Goal: Check status

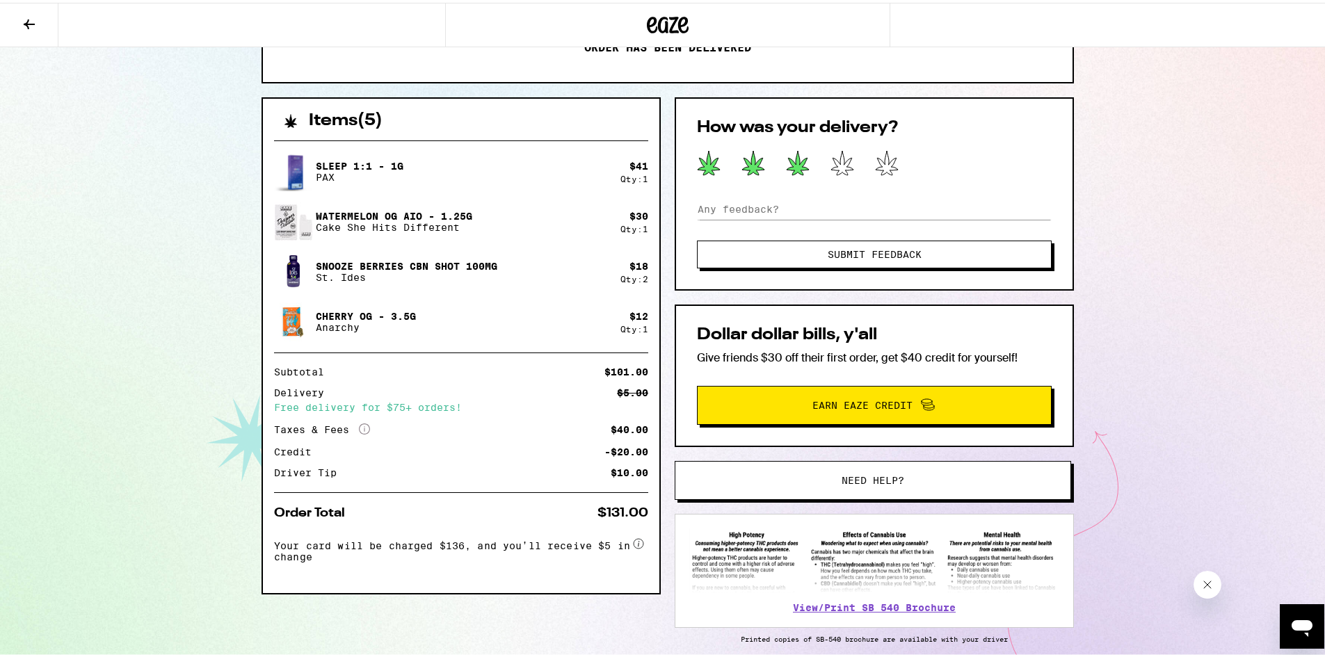
click at [792, 165] on icon at bounding box center [797, 160] width 22 height 24
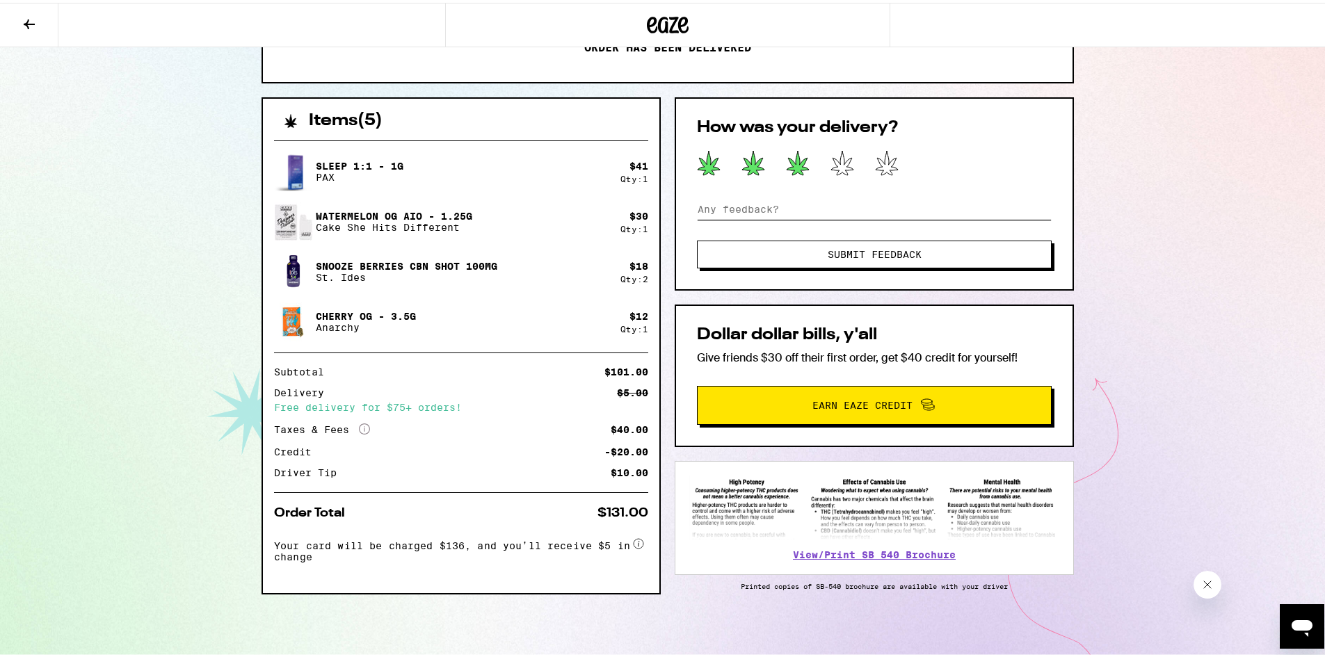
click at [763, 206] on input at bounding box center [874, 206] width 355 height 21
type input "T"
type input "L"
click at [952, 207] on input "I'm not sure why, but the driver was telling my neighbors which apartment they …" at bounding box center [874, 206] width 355 height 21
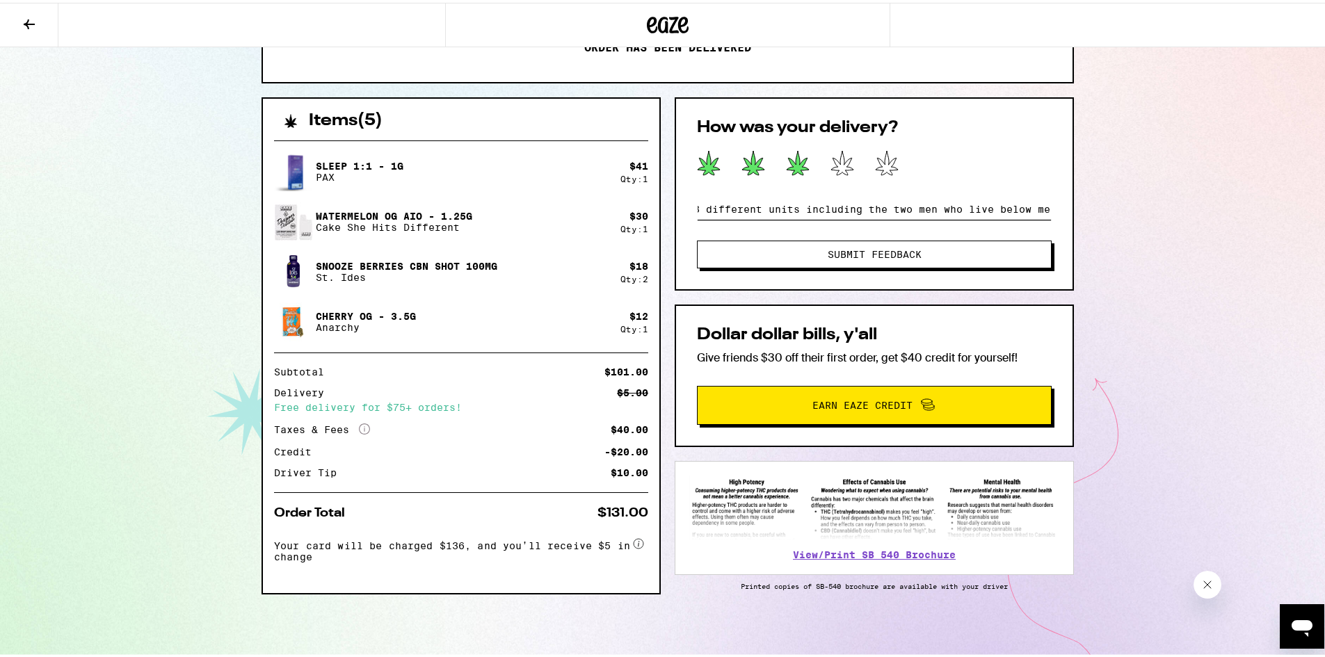
scroll to position [0, 886]
drag, startPoint x: 848, startPoint y: 207, endPoint x: 1178, endPoint y: 237, distance: 330.9
click at [1178, 237] on div "[STREET_ADDRESS][PERSON_NAME] Your order was delivered at 5:06 pm Order has bee…" at bounding box center [667, 201] width 1335 height 912
type input "I'm not sure why, but the driver was telling my neighbors which apartment they …"
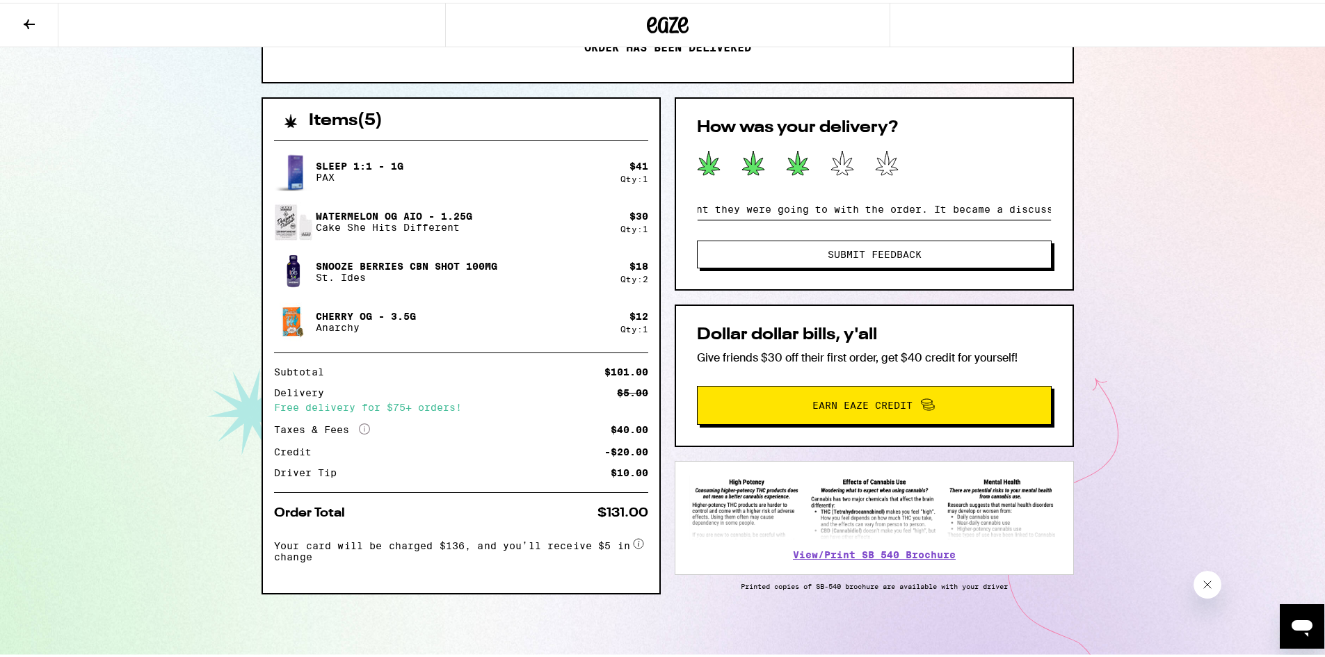
scroll to position [0, 0]
drag, startPoint x: 1037, startPoint y: 208, endPoint x: 635, endPoint y: 153, distance: 405.6
click at [635, 153] on div "Items ( 5 ) Sleep 1:1 - 1g PAX $ 41 Qty: 1 Watermelon OG AIO - 1.25g Cake She H…" at bounding box center [667, 376] width 812 height 562
